Goal: Information Seeking & Learning: Understand process/instructions

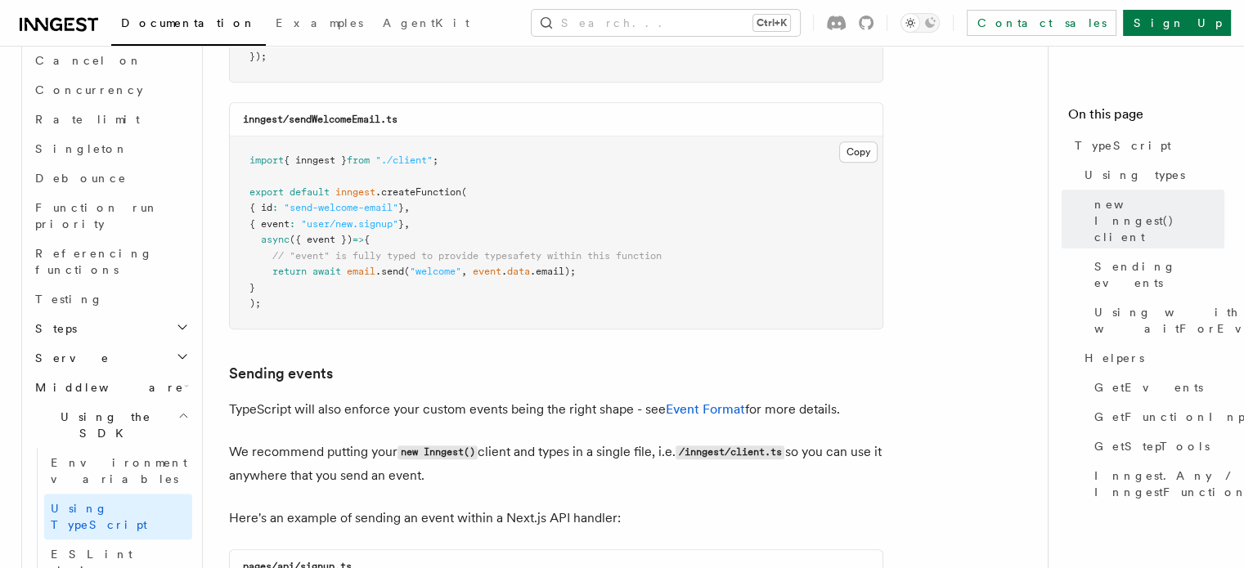
scroll to position [1217, 0]
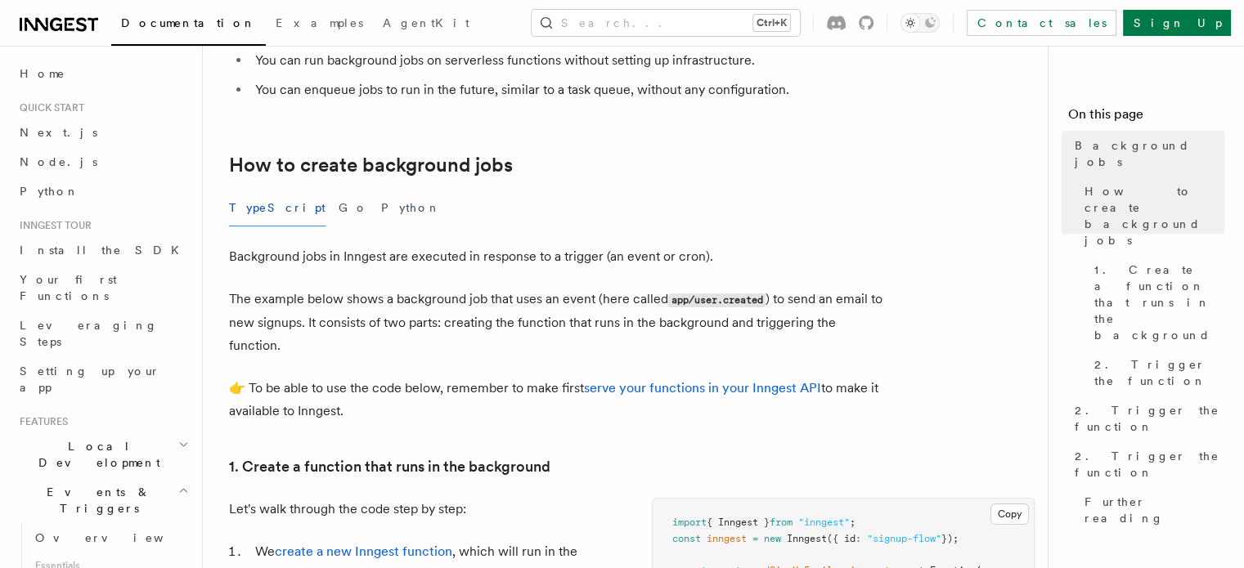
scroll to position [218, 0]
click at [339, 205] on button "Go" at bounding box center [353, 206] width 29 height 37
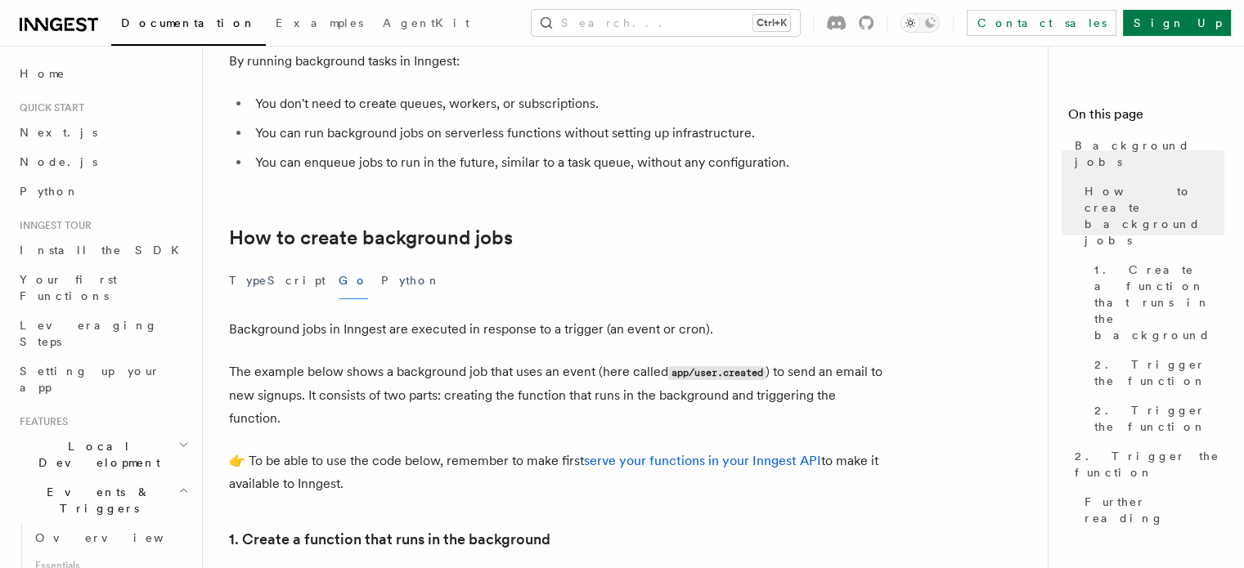
scroll to position [141, 0]
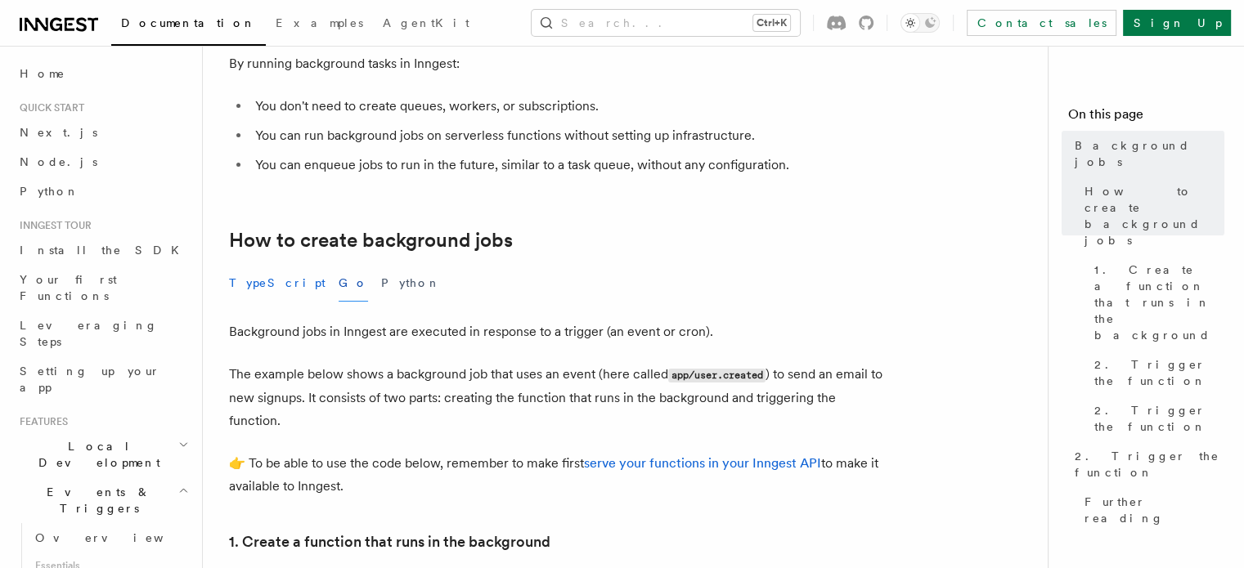
drag, startPoint x: 462, startPoint y: 300, endPoint x: 260, endPoint y: 287, distance: 202.4
click at [260, 287] on button "TypeScript" at bounding box center [277, 283] width 96 height 37
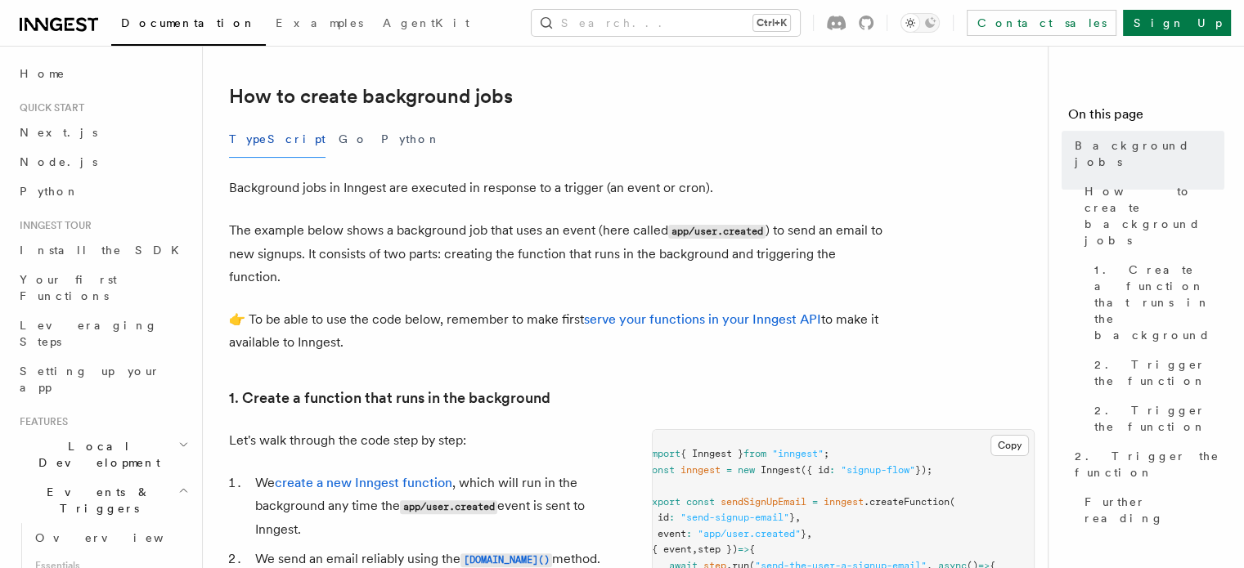
scroll to position [287, 0]
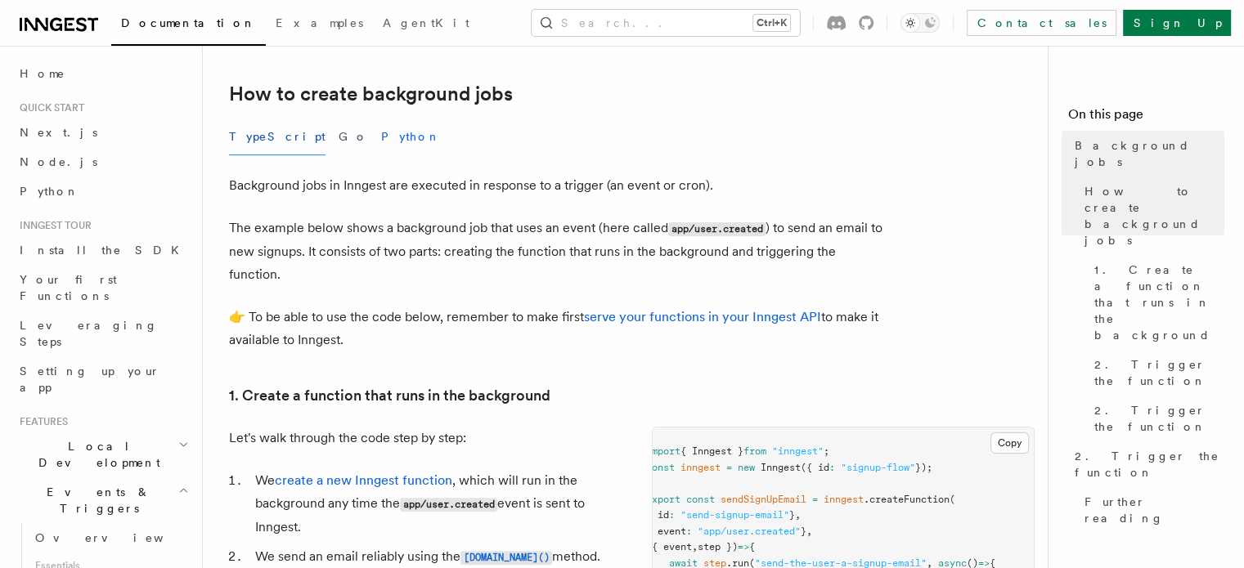
click at [381, 143] on button "Python" at bounding box center [411, 137] width 60 height 37
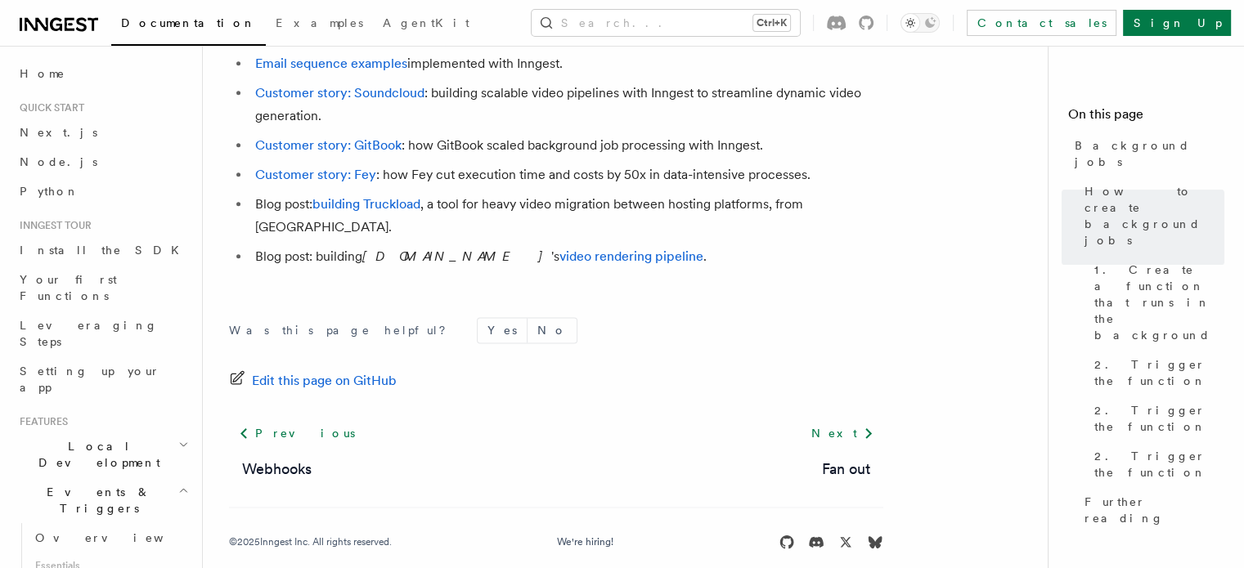
scroll to position [1905, 0]
